Goal: Check status

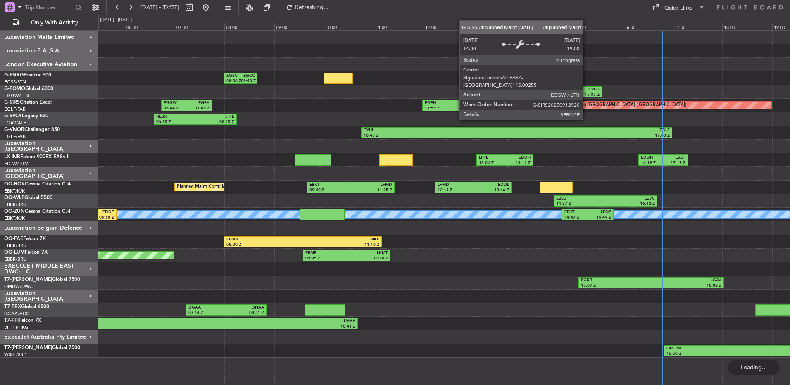
click at [410, 105] on div "Unplanned Maint [GEOGRAPHIC_DATA] ([GEOGRAPHIC_DATA])" at bounding box center [619, 105] width 136 height 12
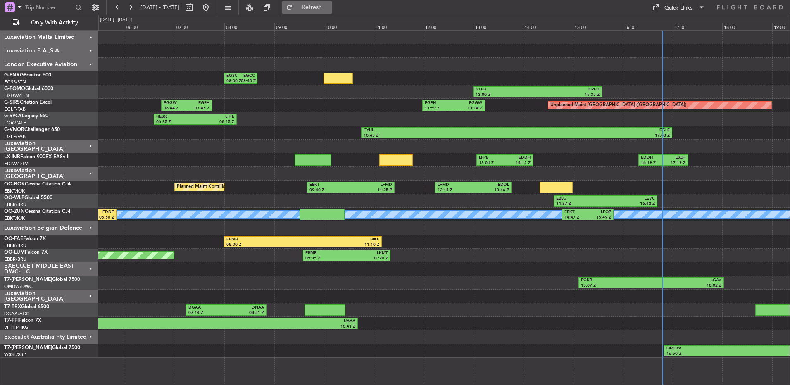
click at [329, 6] on span "Refresh" at bounding box center [312, 8] width 35 height 6
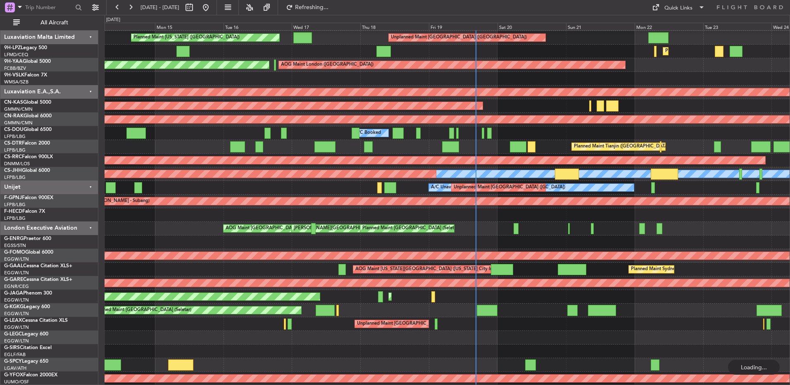
scroll to position [1064, 0]
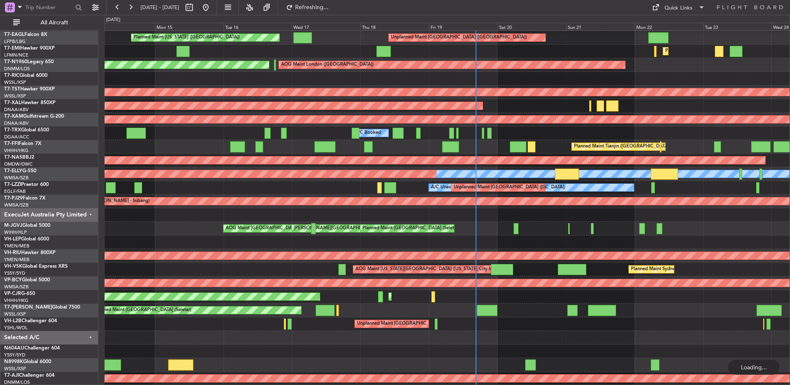
click at [467, 187] on div "Unplanned Maint [GEOGRAPHIC_DATA] ([GEOGRAPHIC_DATA])" at bounding box center [522, 187] width 136 height 12
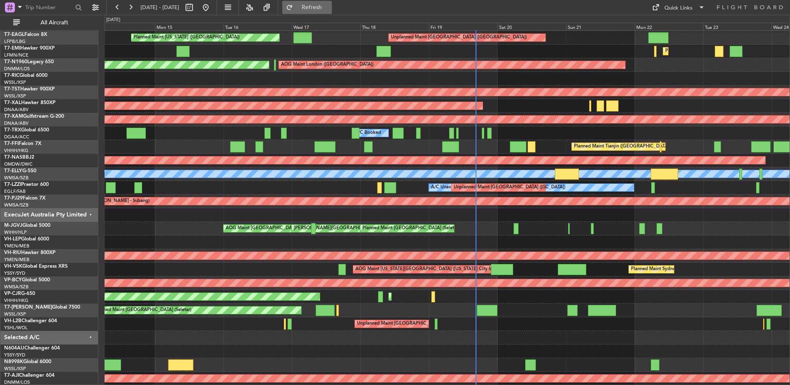
click at [324, 4] on button "Refresh" at bounding box center [307, 7] width 50 height 13
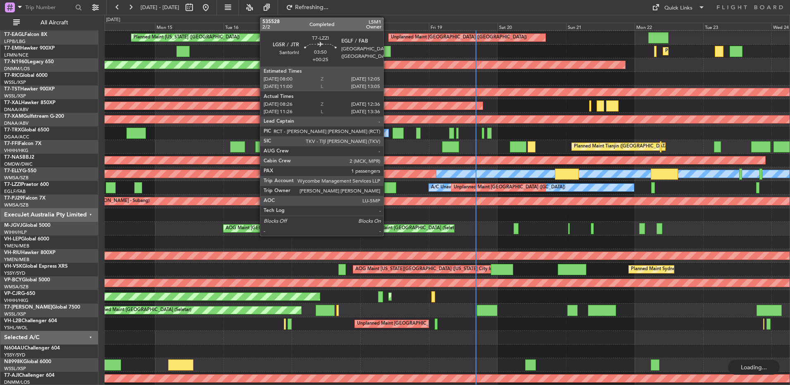
click at [387, 188] on div at bounding box center [390, 187] width 12 height 11
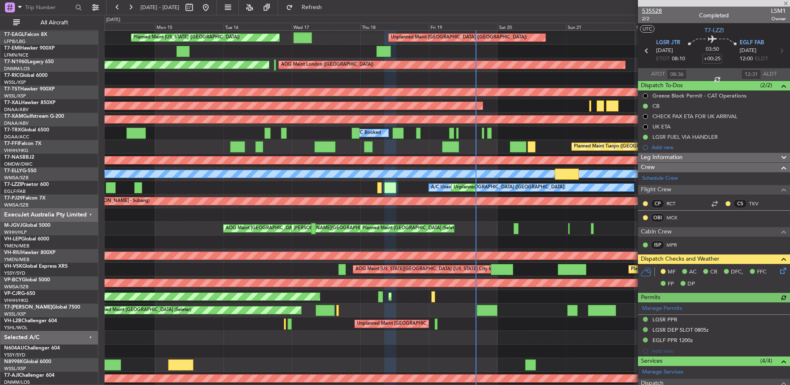
click at [655, 9] on span "535528" at bounding box center [652, 11] width 20 height 9
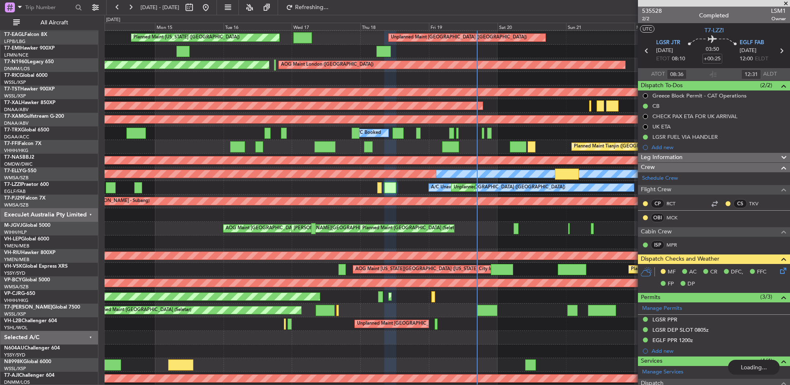
click at [788, 3] on span at bounding box center [786, 3] width 8 height 7
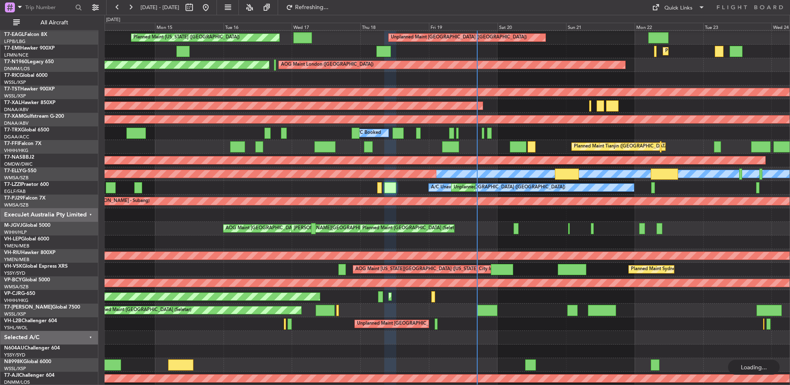
click at [590, 72] on div at bounding box center [447, 79] width 685 height 14
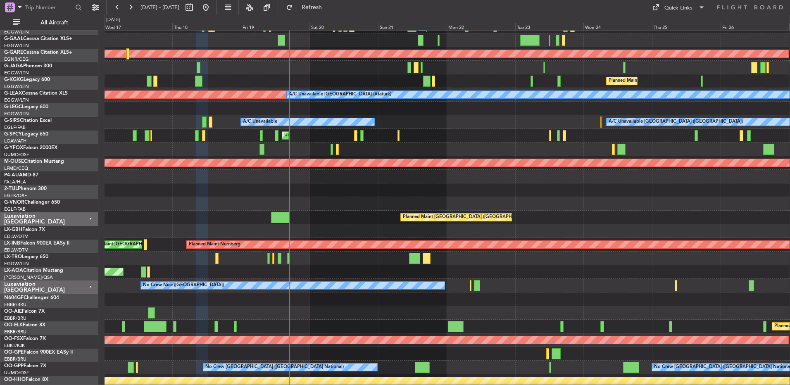
scroll to position [215, 0]
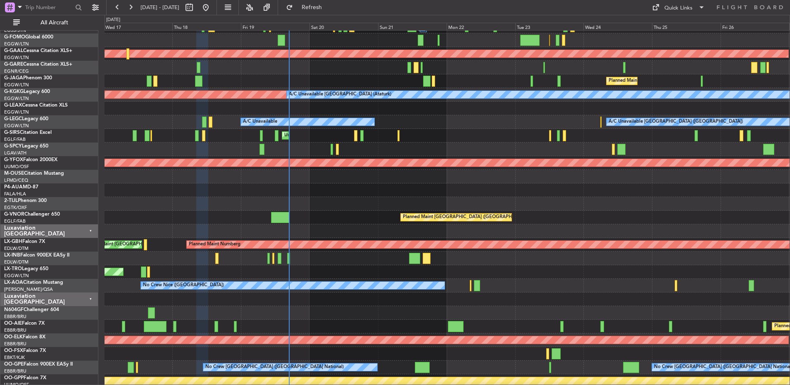
click at [356, 216] on div "Planned Maint [GEOGRAPHIC_DATA] ([GEOGRAPHIC_DATA])" at bounding box center [447, 218] width 685 height 14
